Goal: Transaction & Acquisition: Obtain resource

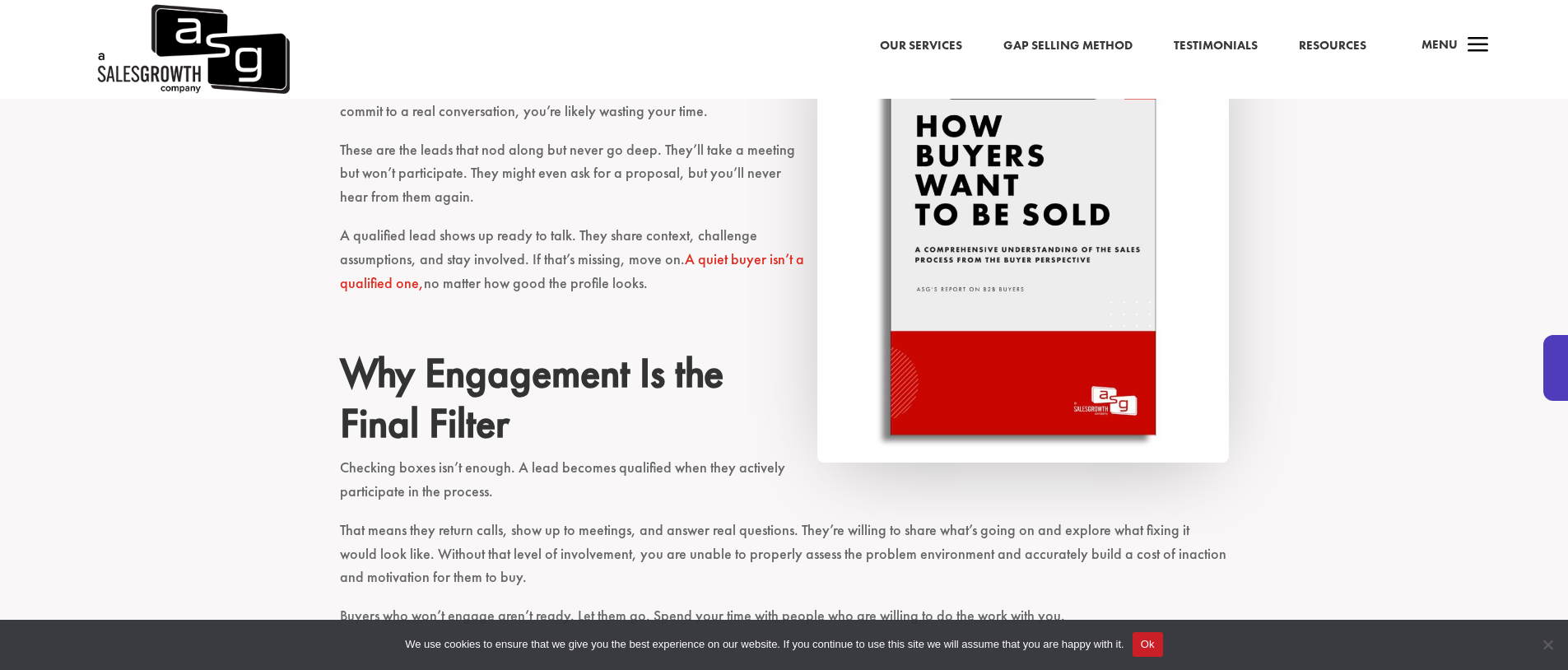
scroll to position [1845, 0]
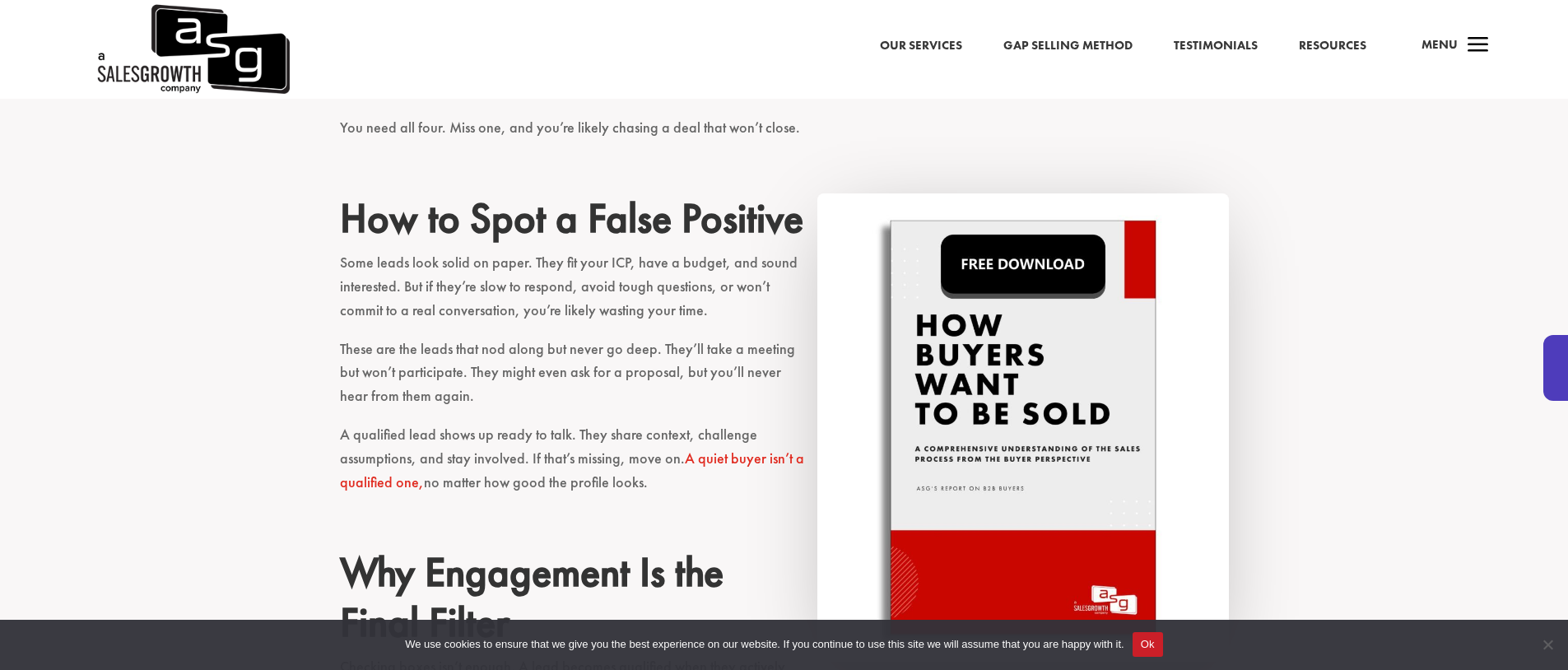
click at [1054, 414] on img at bounding box center [1023, 428] width 412 height 469
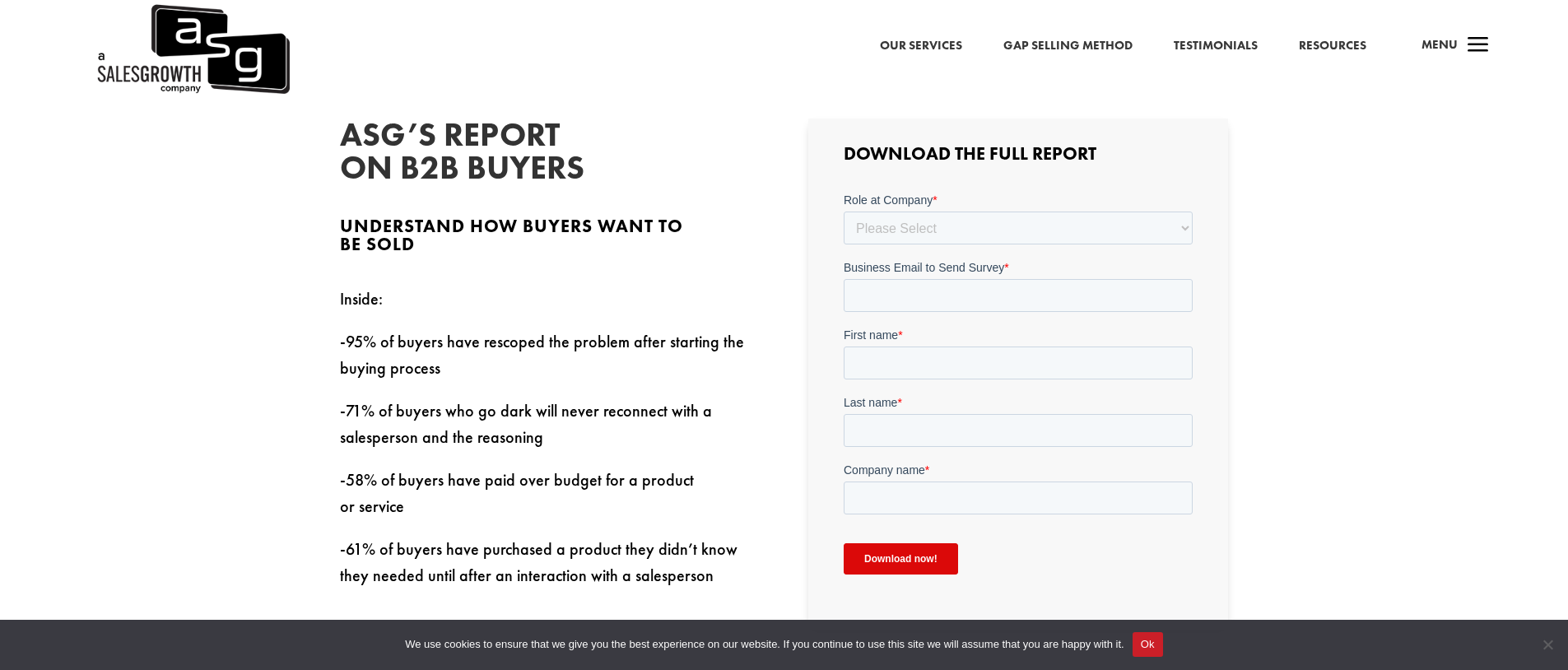
scroll to position [708, 0]
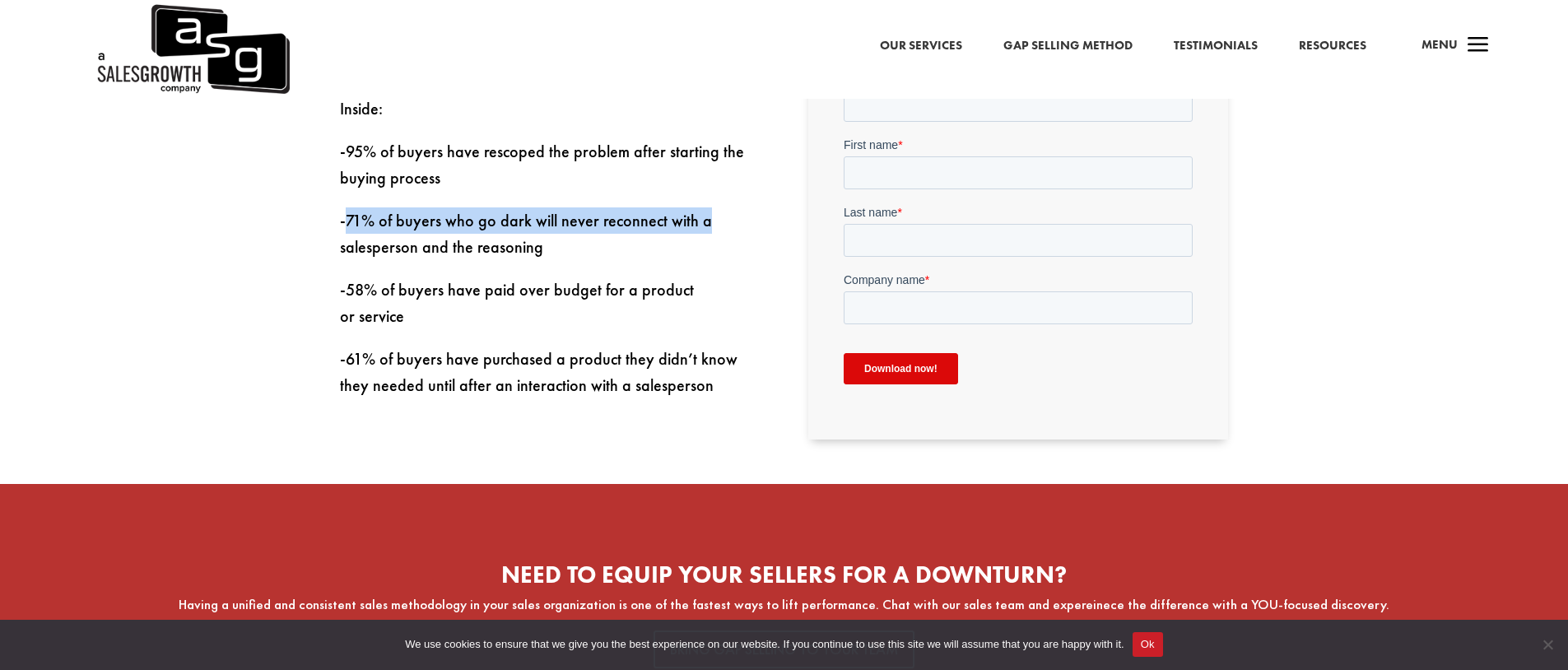
drag, startPoint x: 346, startPoint y: 226, endPoint x: 715, endPoint y: 234, distance: 369.1
click at [715, 234] on p "-71% of buyers who go dark will never reconnect with a salesperson and the reas…" at bounding box center [550, 241] width 420 height 69
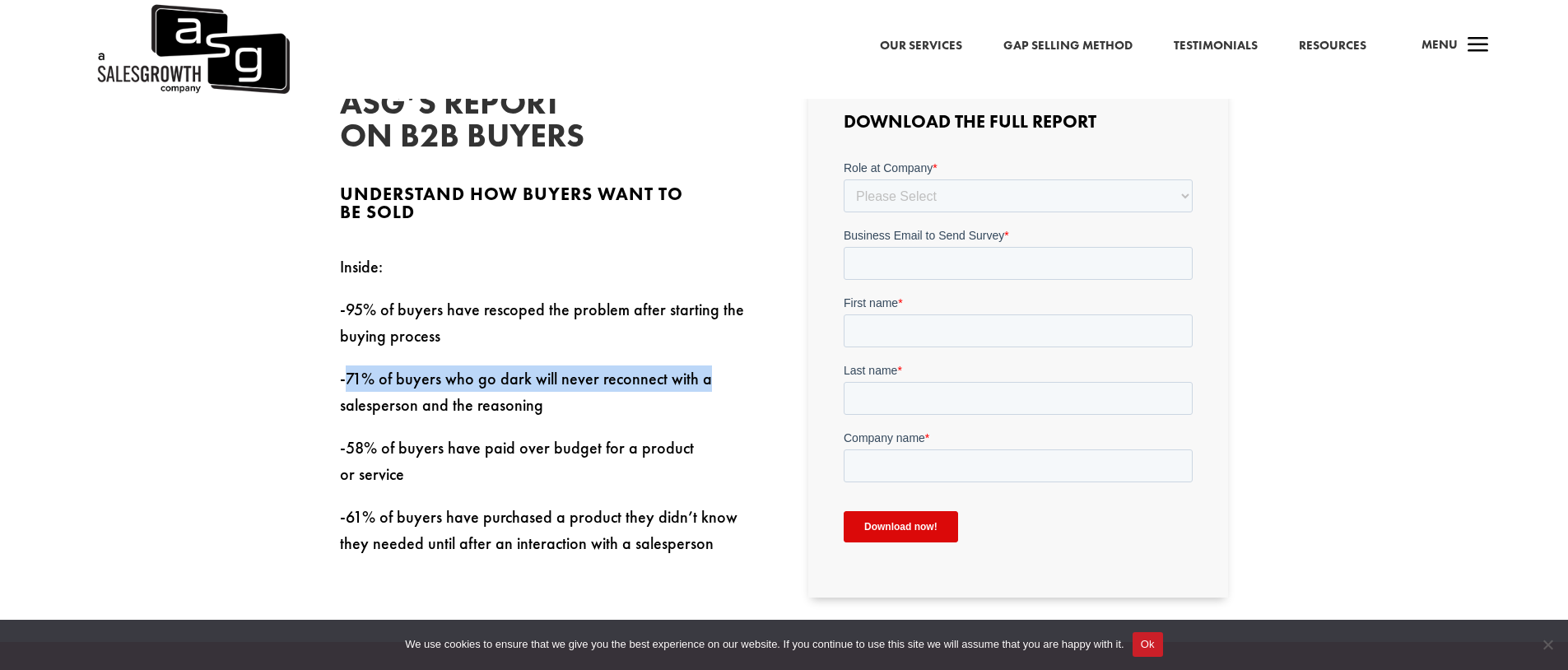
scroll to position [545, 0]
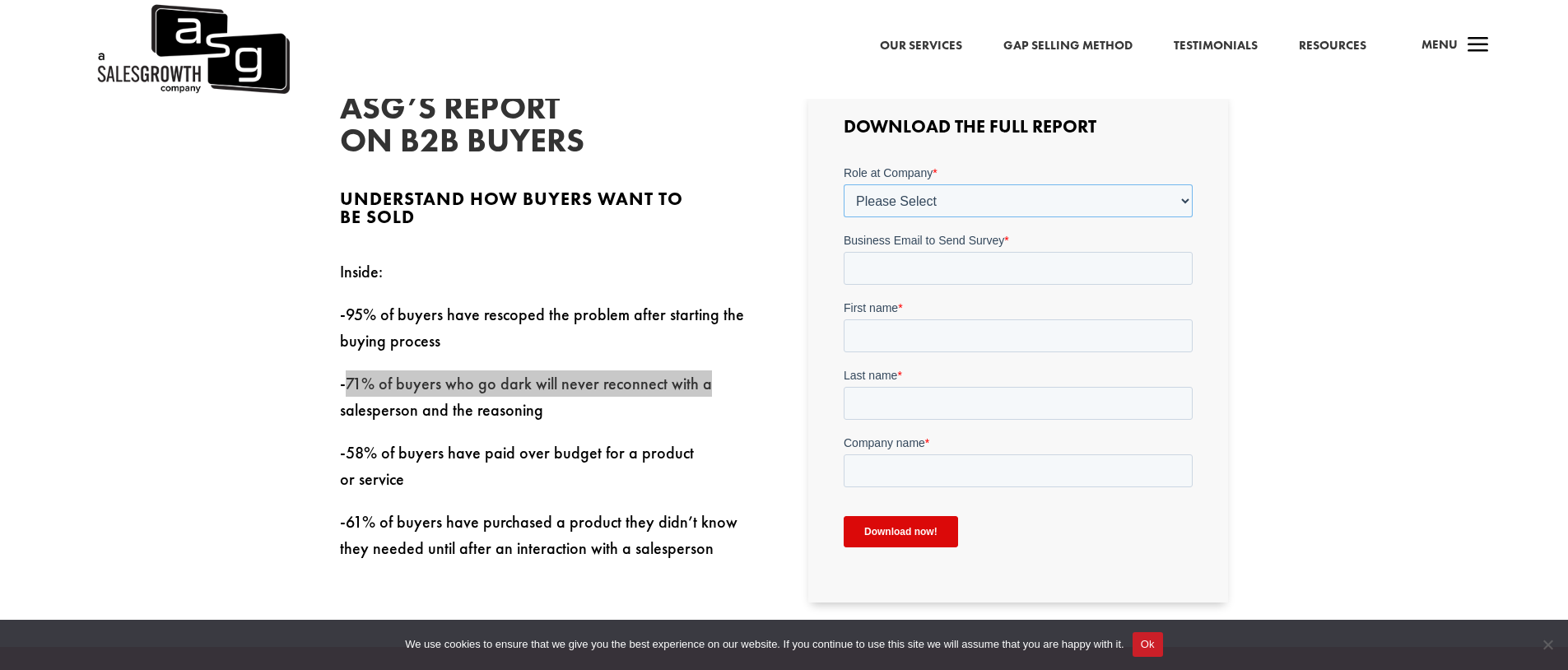
click at [891, 204] on select "Please Select C-Level (CRO, CSO, etc) Senior Leadership (VP of Sales, VP of Ena…" at bounding box center [1018, 201] width 349 height 33
select select "Individual Contributor (AE, SDR, CSM, etc)"
click at [844, 185] on select "Please Select C-Level (CRO, CSO, etc) Senior Leadership (VP of Sales, VP of Ena…" at bounding box center [1018, 201] width 349 height 33
click at [961, 275] on input "Business Email to Send Survey *" at bounding box center [1018, 268] width 349 height 33
click at [914, 269] on input "Business Email to Send Survey *" at bounding box center [1018, 268] width 349 height 33
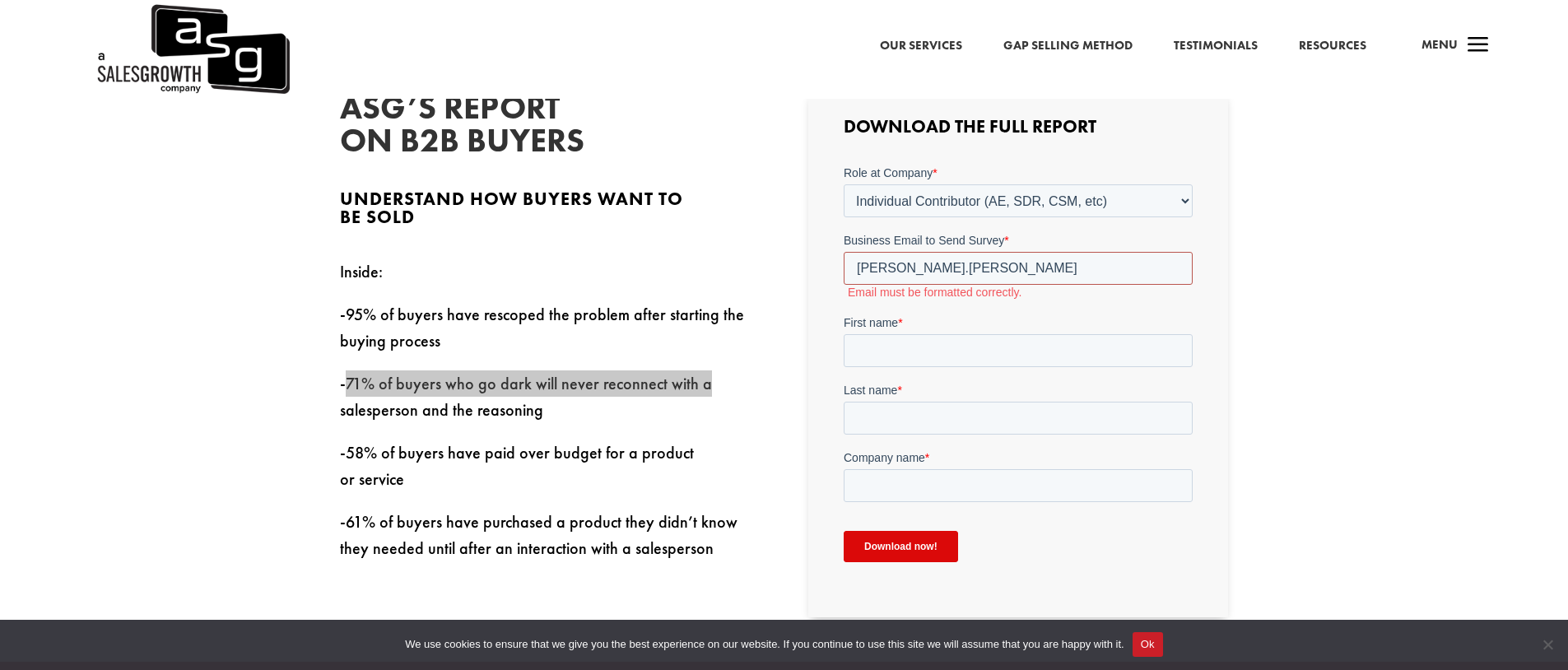
type input "[PERSON_NAME][EMAIL_ADDRESS][PERSON_NAME][DOMAIN_NAME]"
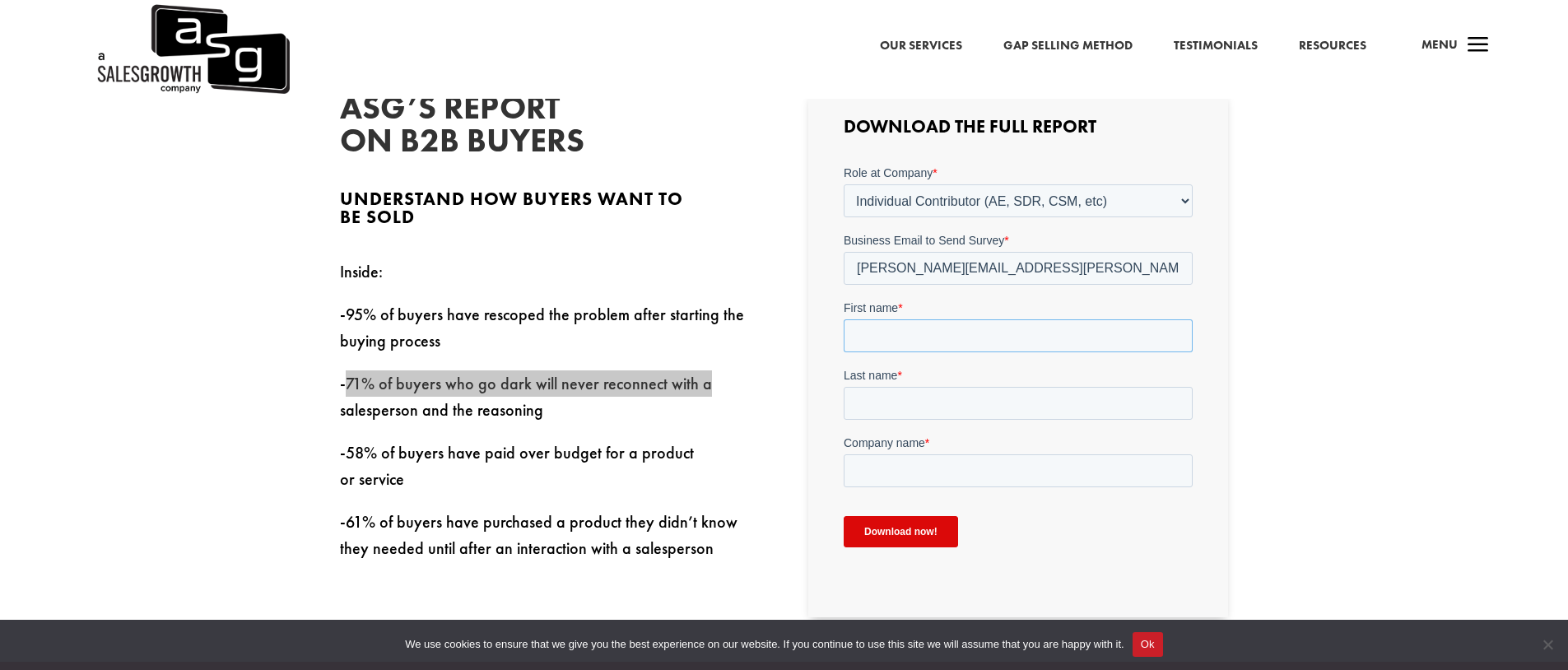
click at [931, 332] on input "First name *" at bounding box center [1018, 336] width 349 height 33
type input "[PERSON_NAME]"
click at [917, 496] on form "Role at Company * Please Select C-Level (CRO, CSO, etc) Senior Leadership (VP o…" at bounding box center [1018, 362] width 349 height 397
click at [907, 473] on input "Company name *" at bounding box center [1018, 470] width 349 height 33
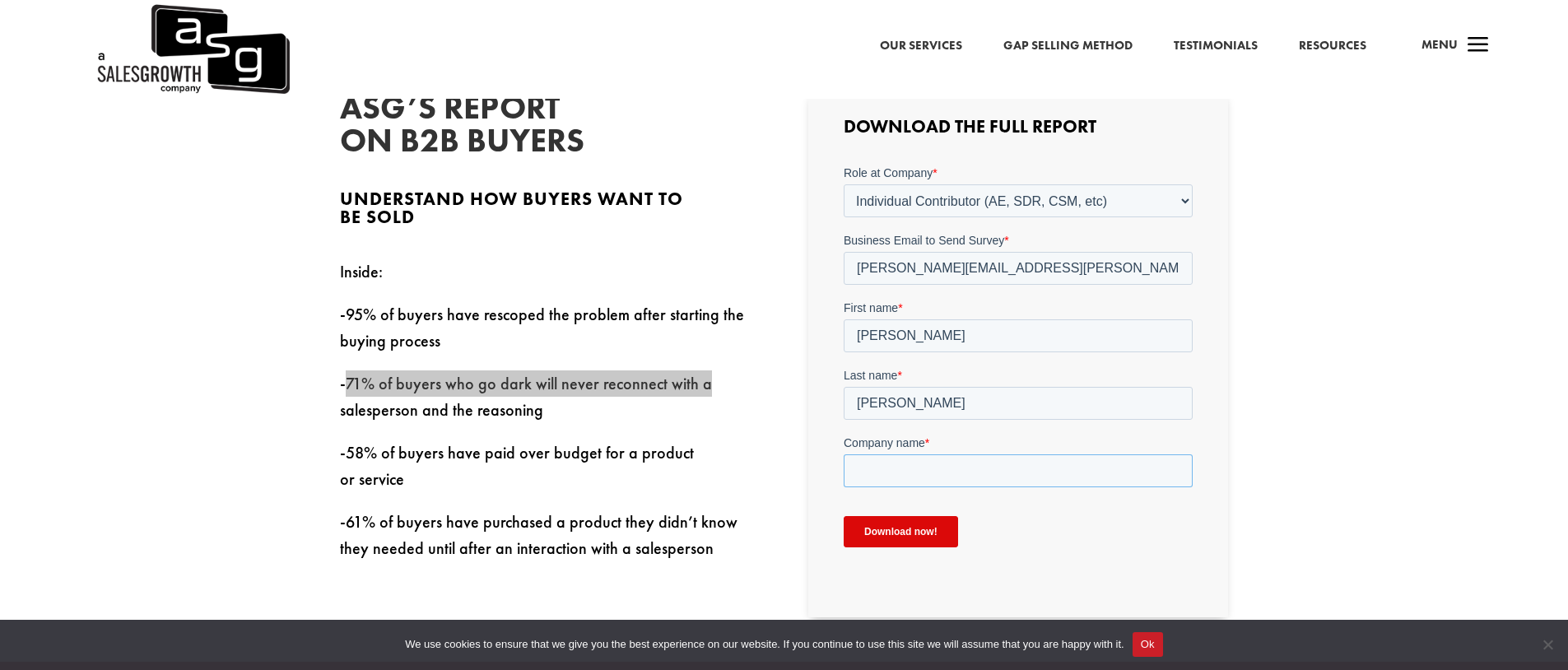
type input "Dataiku"
click at [902, 534] on input "Download now!" at bounding box center [901, 531] width 115 height 31
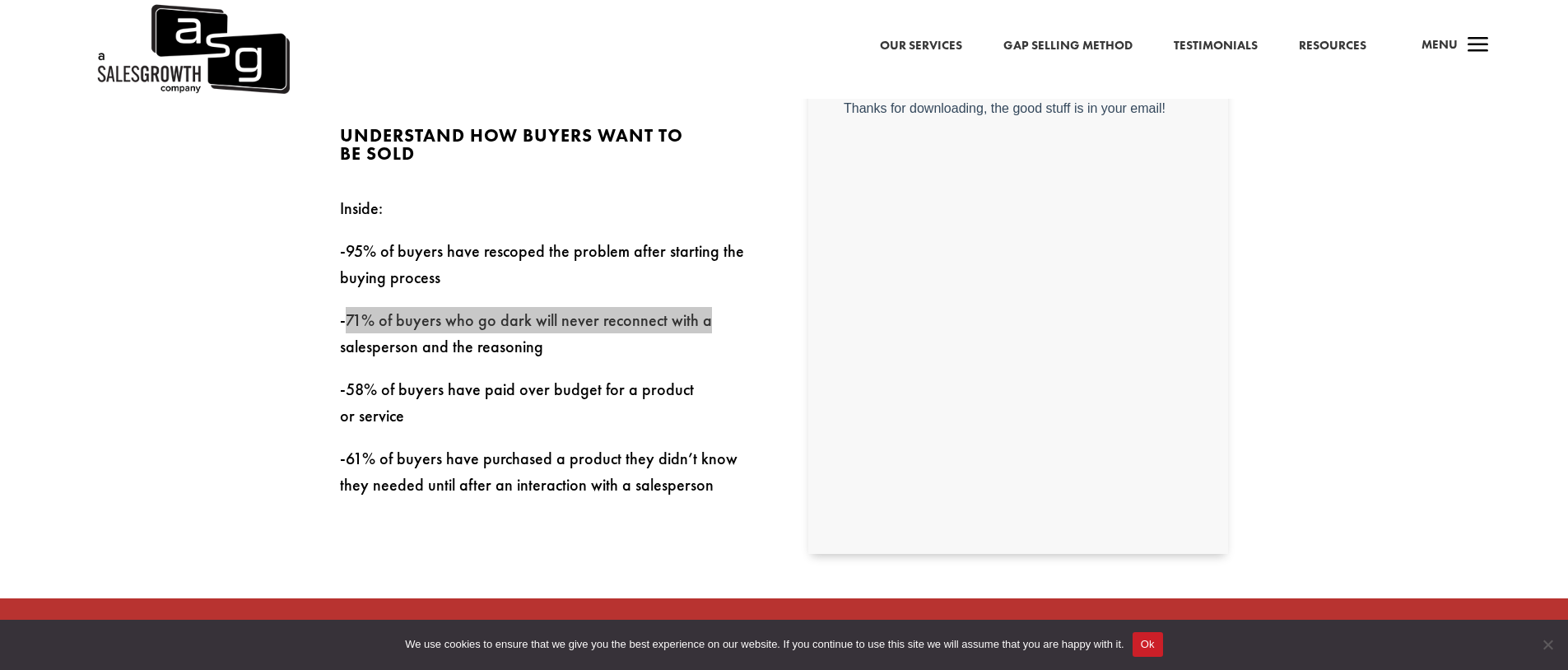
scroll to position [540, 0]
